Goal: Complete application form

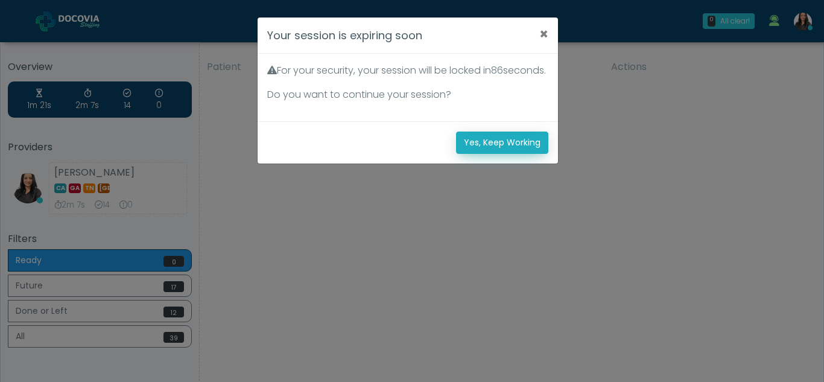
click at [481, 154] on button "Yes, Keep Working" at bounding box center [502, 142] width 92 height 22
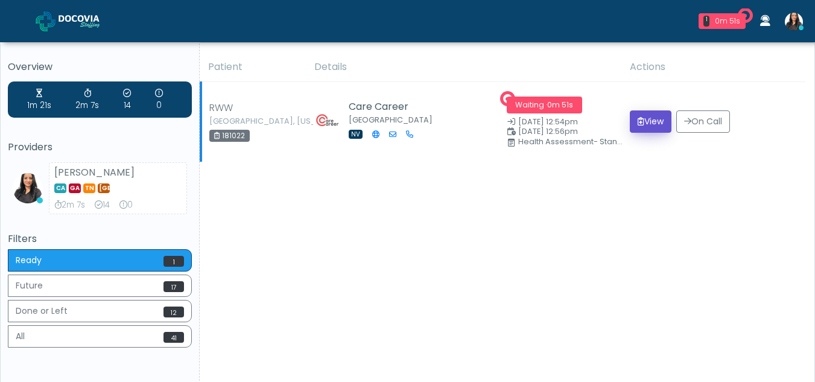
click at [645, 118] on button "View" at bounding box center [650, 121] width 42 height 22
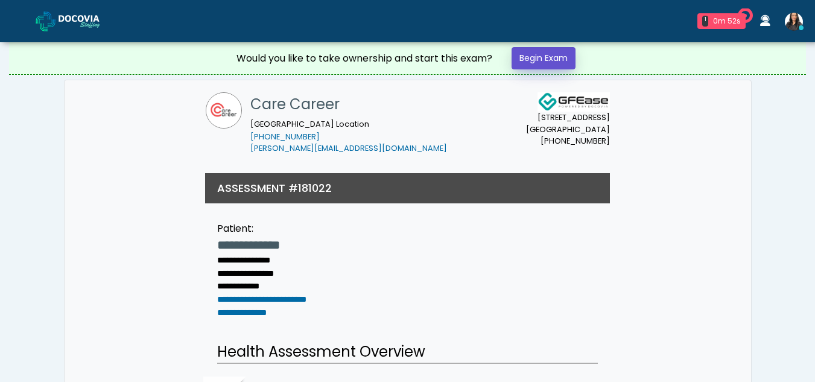
click at [558, 52] on link "Begin Exam" at bounding box center [543, 58] width 64 height 22
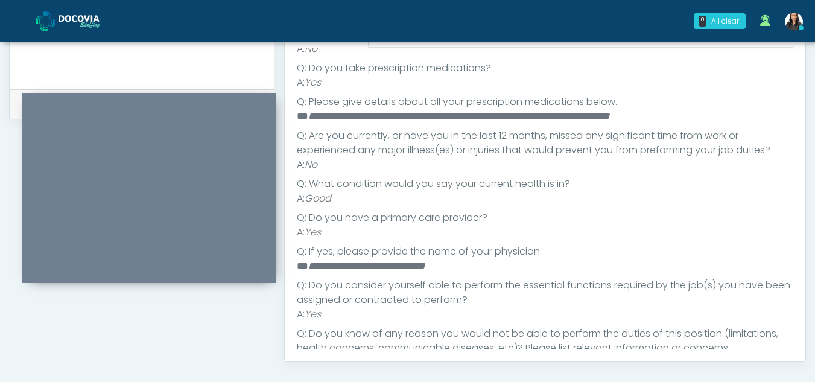
scroll to position [160, 0]
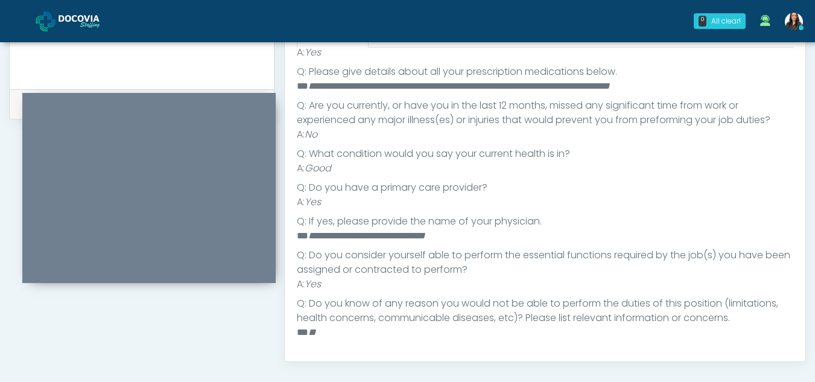
click at [795, 242] on div "Responses Questions Chat Health Assessment Script INTRODUCTION Hello, my name i…" at bounding box center [545, 185] width 520 height 351
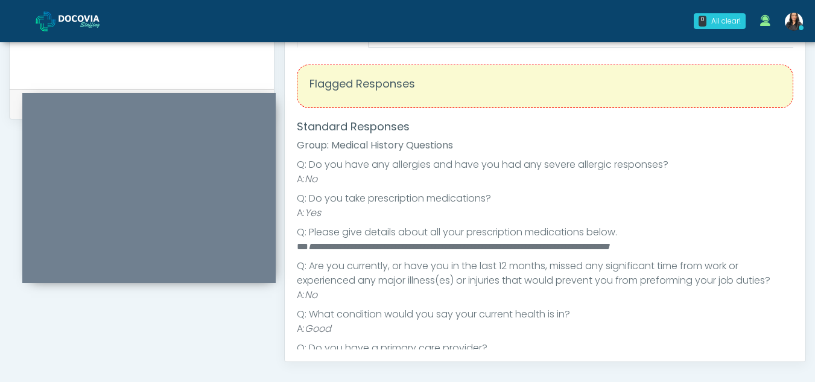
scroll to position [488, 0]
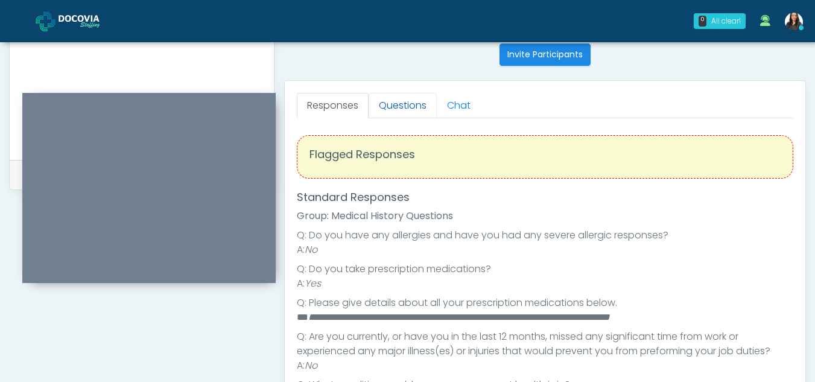
click at [420, 115] on link "Questions" at bounding box center [402, 105] width 68 height 25
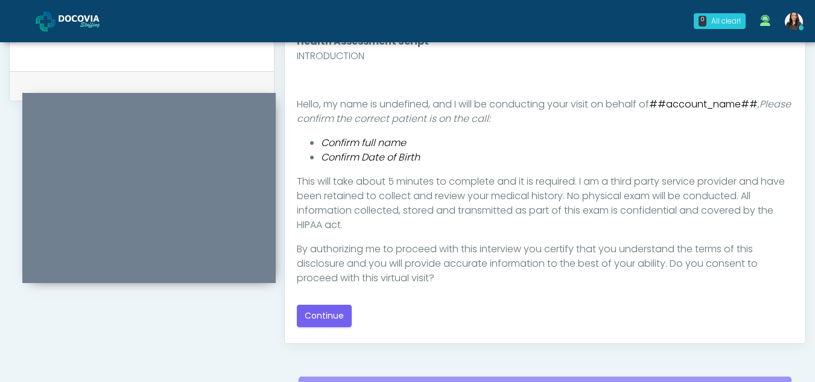
scroll to position [588, 0]
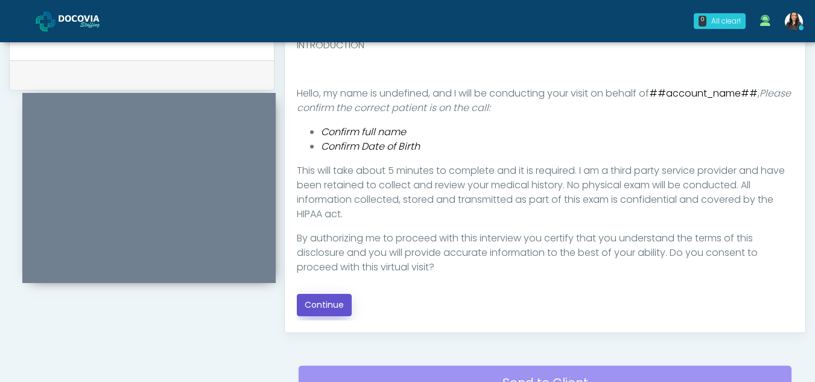
click at [332, 304] on button "Continue" at bounding box center [324, 305] width 55 height 22
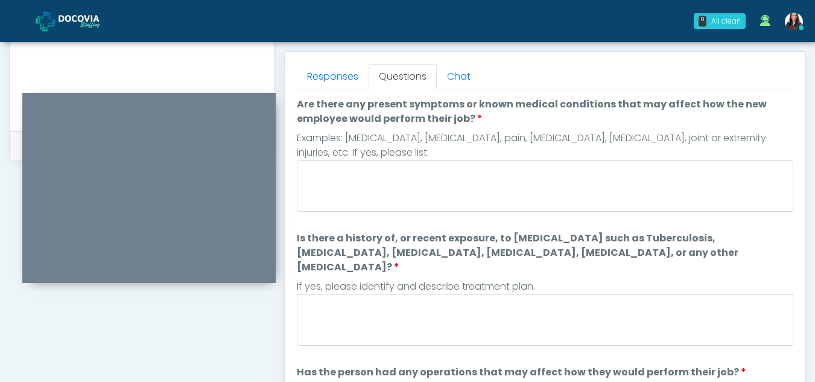
scroll to position [514, 0]
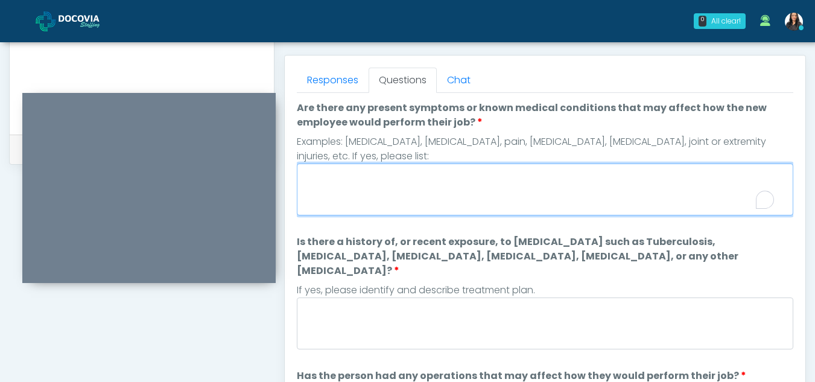
click at [365, 184] on textarea "Are there any present symptoms or known medical conditions that may affect how …" at bounding box center [545, 189] width 496 height 52
type textarea "**"
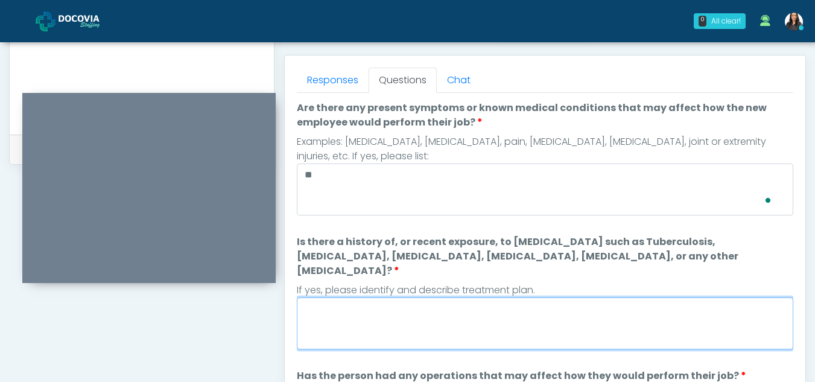
click at [361, 310] on textarea "Is there a history of, or recent exposure, to infectious diseases such as Tuber…" at bounding box center [545, 323] width 496 height 52
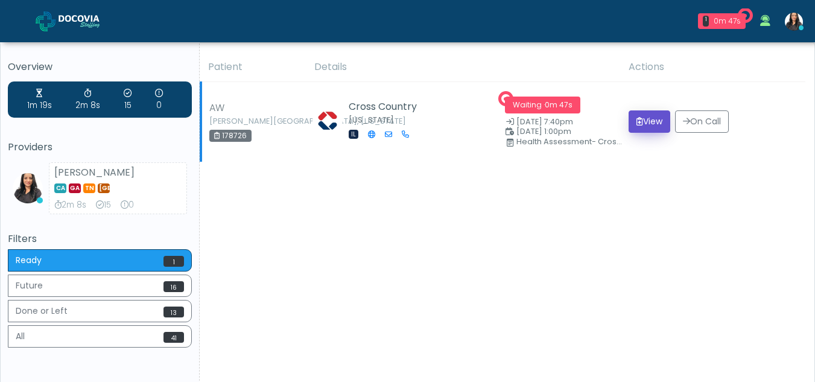
click at [649, 122] on button "View" at bounding box center [649, 121] width 42 height 22
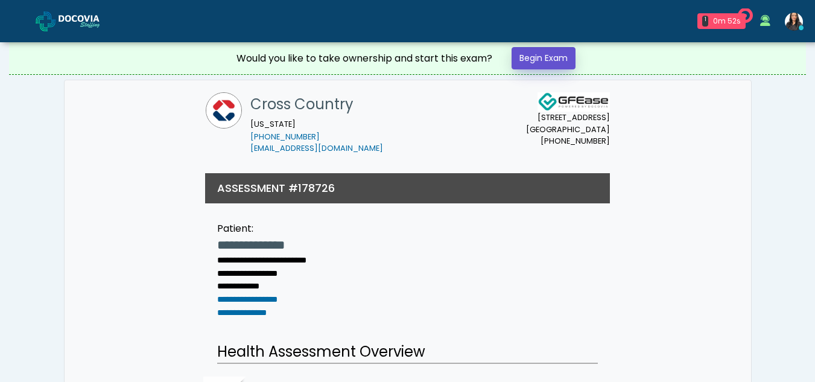
click at [549, 57] on link "Begin Exam" at bounding box center [543, 58] width 64 height 22
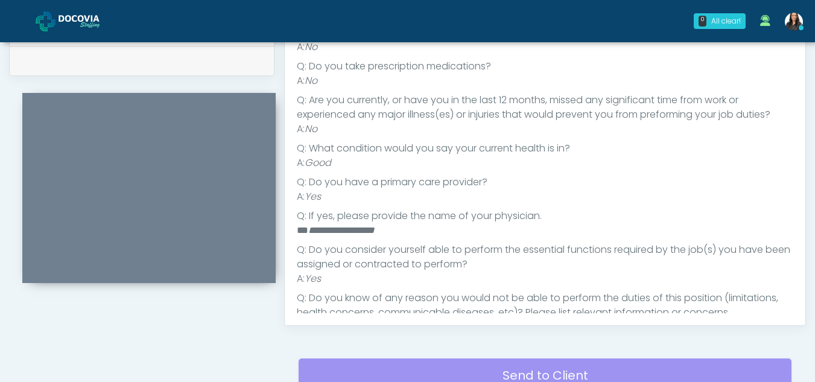
scroll to position [118, 0]
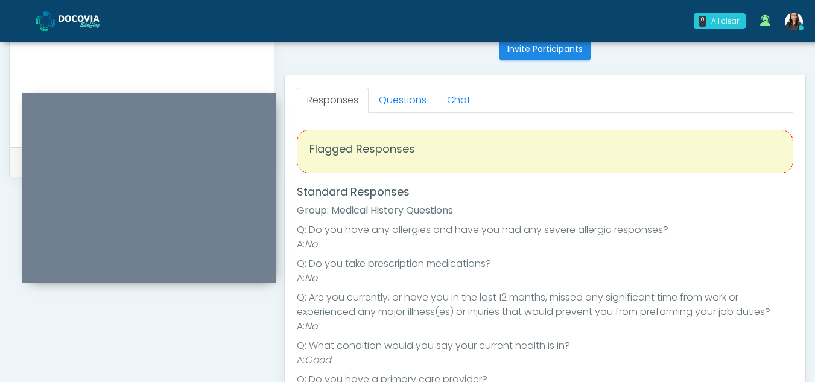
scroll to position [492, 0]
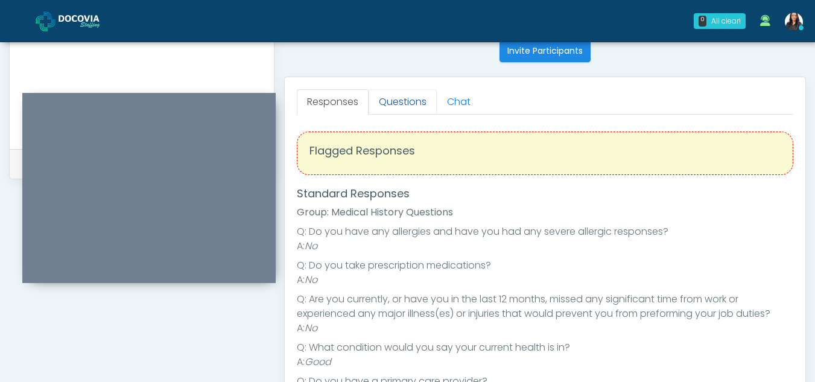
click at [407, 107] on link "Questions" at bounding box center [402, 101] width 68 height 25
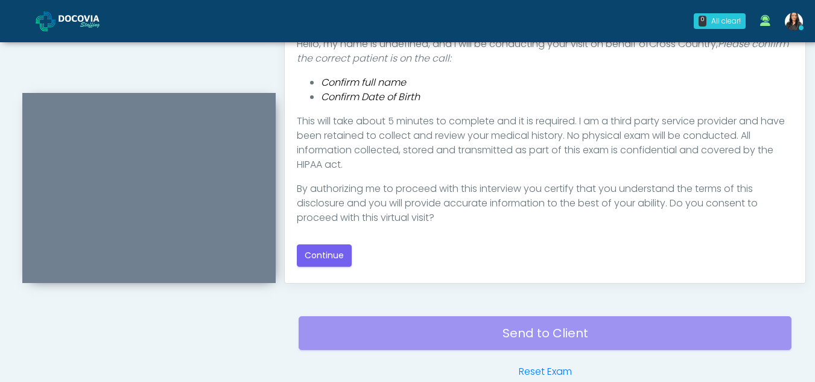
scroll to position [641, 0]
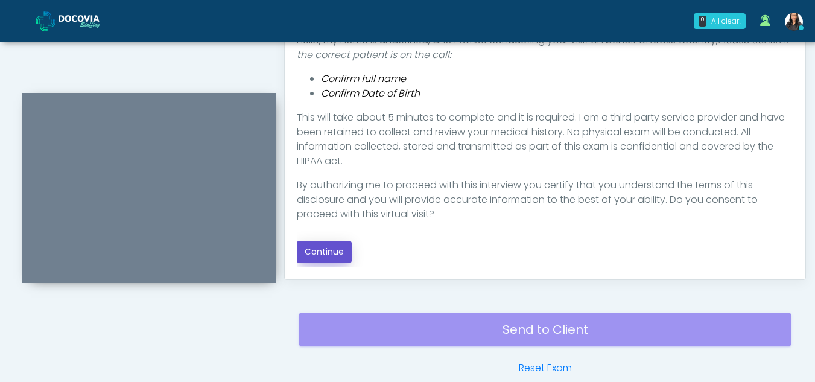
click at [334, 250] on button "Continue" at bounding box center [324, 252] width 55 height 22
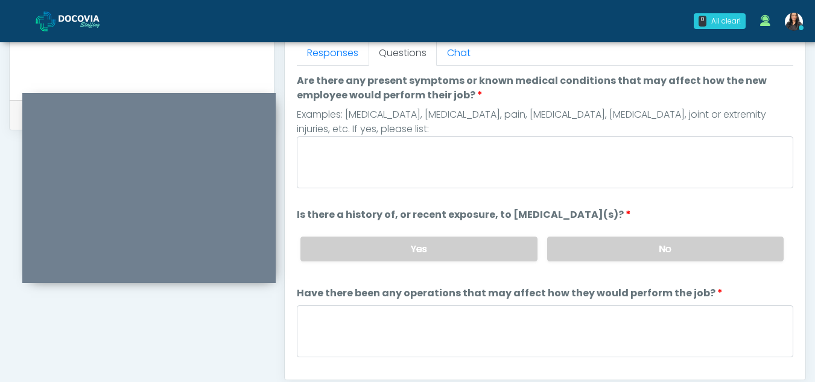
scroll to position [526, 0]
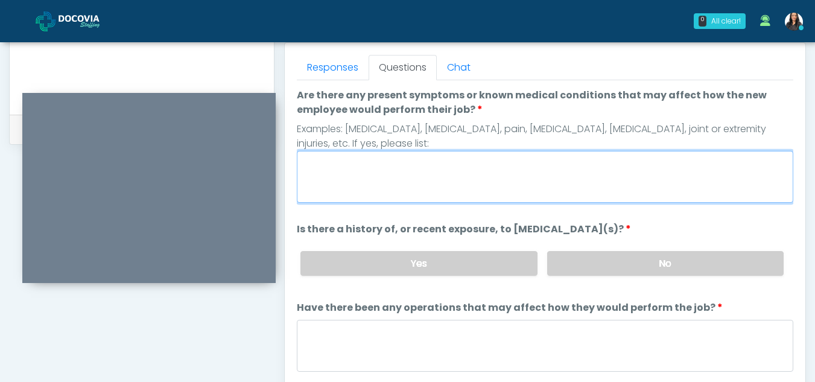
click at [393, 168] on textarea "Are there any present symptoms or known medical conditions that may affect how …" at bounding box center [545, 177] width 496 height 52
type textarea "**"
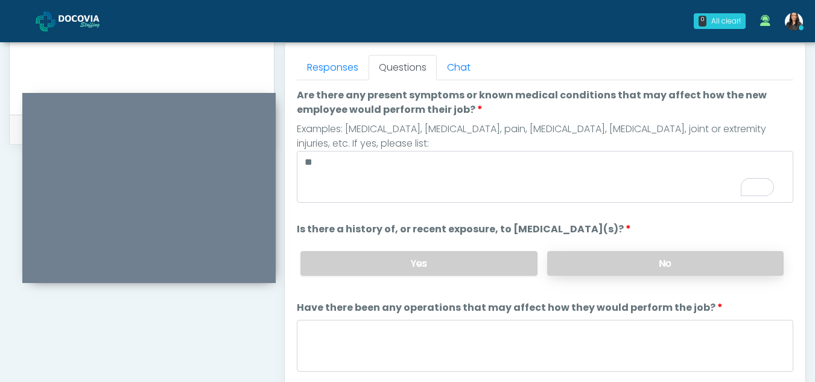
click at [673, 270] on label "No" at bounding box center [665, 263] width 236 height 25
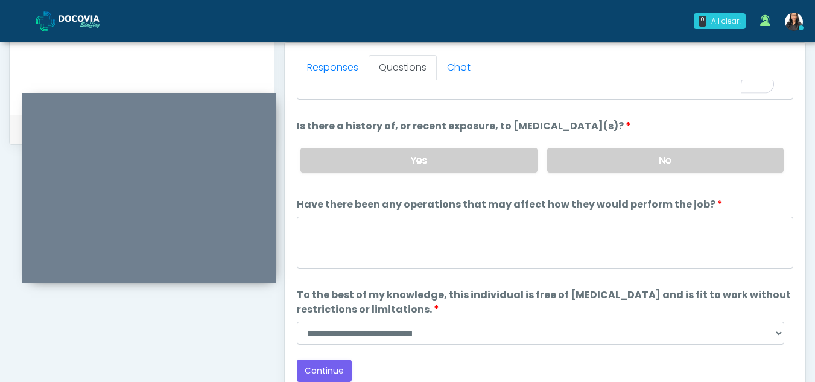
scroll to position [103, 0]
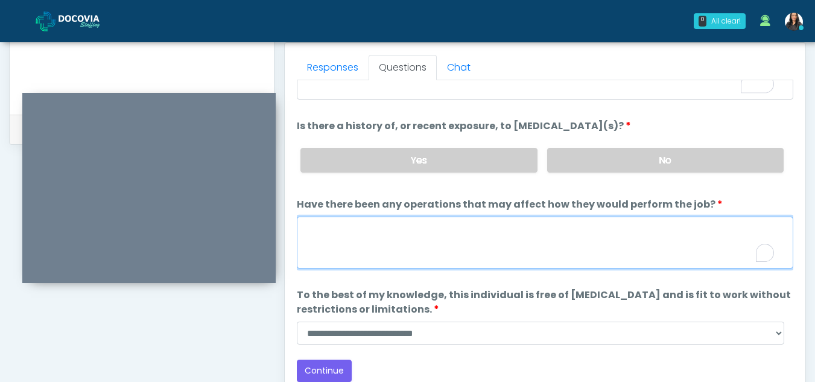
click at [361, 239] on textarea "Have there been any operations that may affect how they would perform the job?" at bounding box center [545, 242] width 496 height 52
type textarea "**"
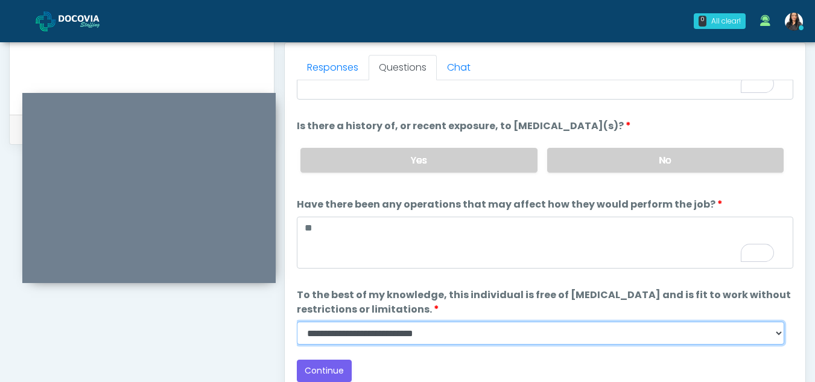
click at [778, 337] on select "**********" at bounding box center [540, 332] width 487 height 23
select select "******"
click at [297, 321] on select "**********" at bounding box center [540, 332] width 487 height 23
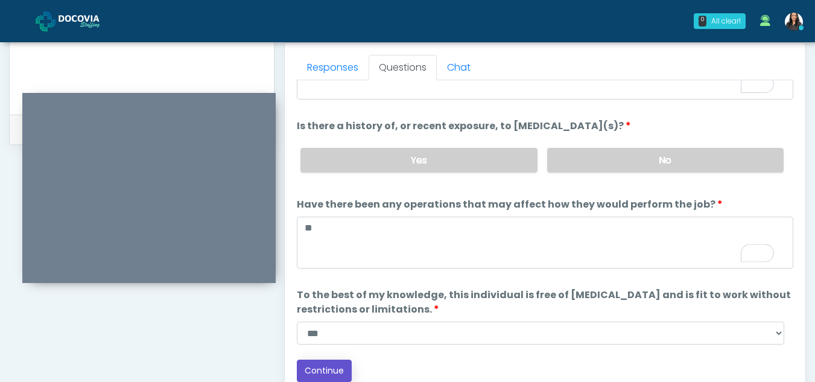
click at [336, 365] on button "Continue" at bounding box center [324, 370] width 55 height 22
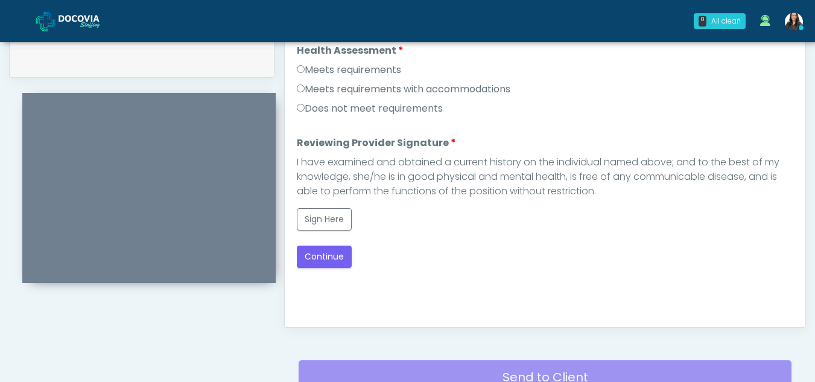
scroll to position [548, 0]
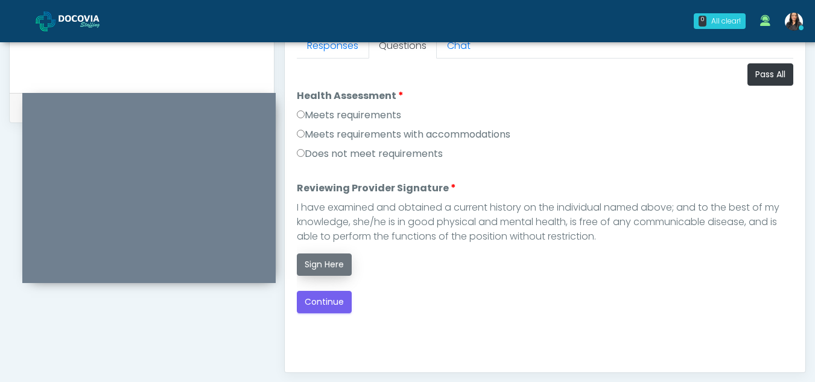
click at [309, 258] on button "Sign Here" at bounding box center [324, 264] width 55 height 22
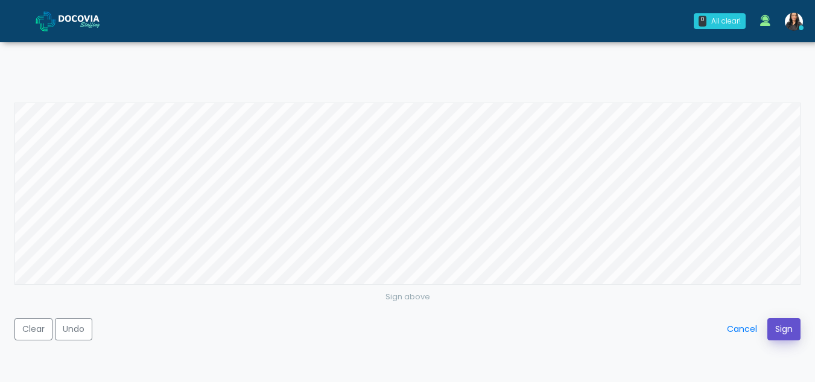
click at [786, 330] on button "Sign" at bounding box center [783, 329] width 33 height 22
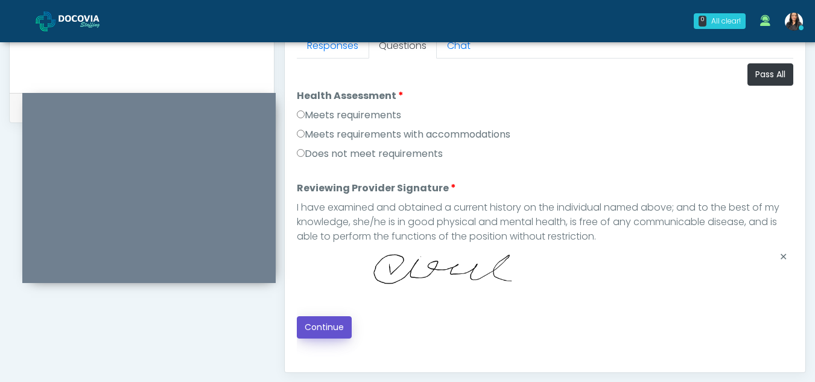
click at [327, 324] on button "Continue" at bounding box center [324, 327] width 55 height 22
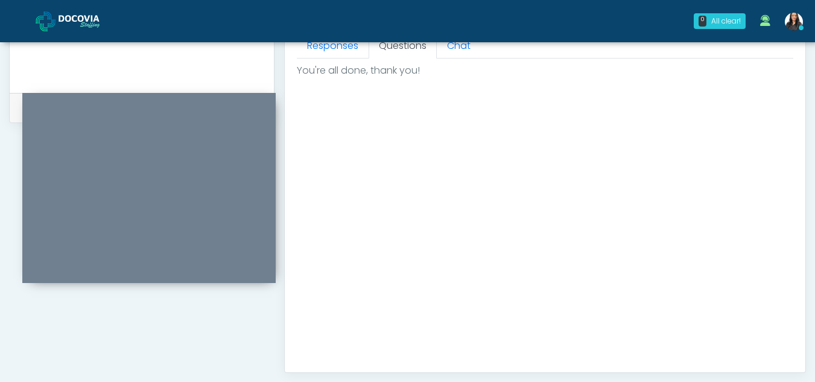
scroll to position [723, 0]
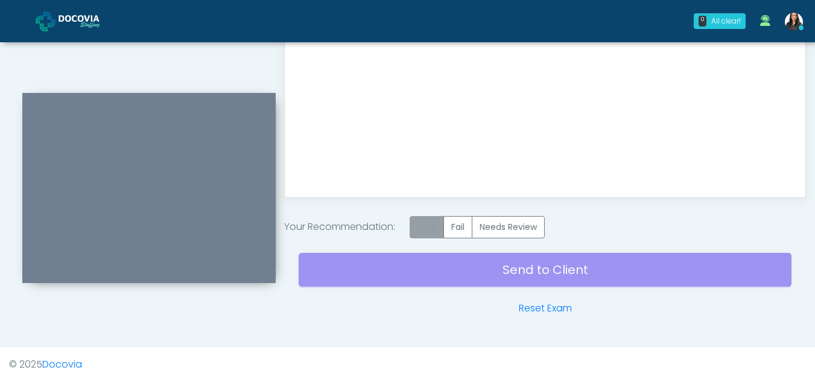
click at [429, 230] on label "Pass" at bounding box center [426, 227] width 34 height 22
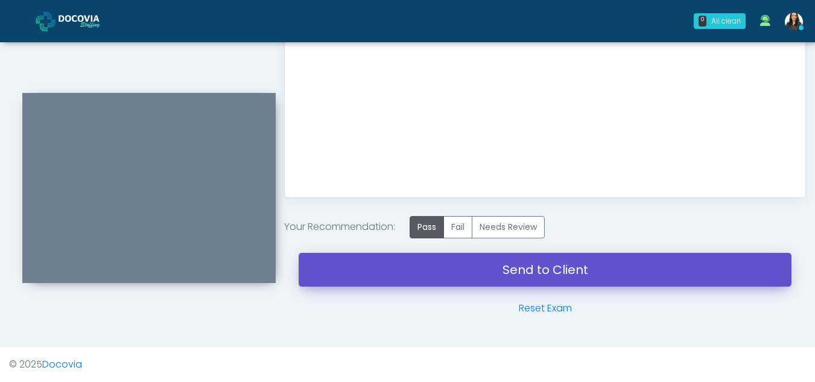
click at [534, 274] on link "Send to Client" at bounding box center [544, 270] width 493 height 34
